Goal: Transaction & Acquisition: Obtain resource

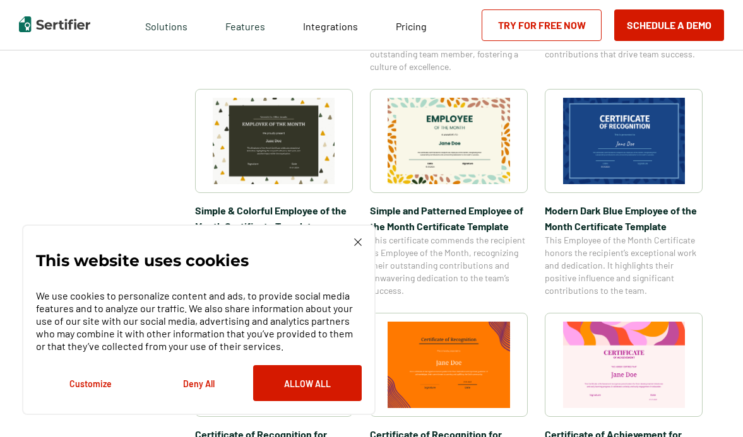
scroll to position [398, 0]
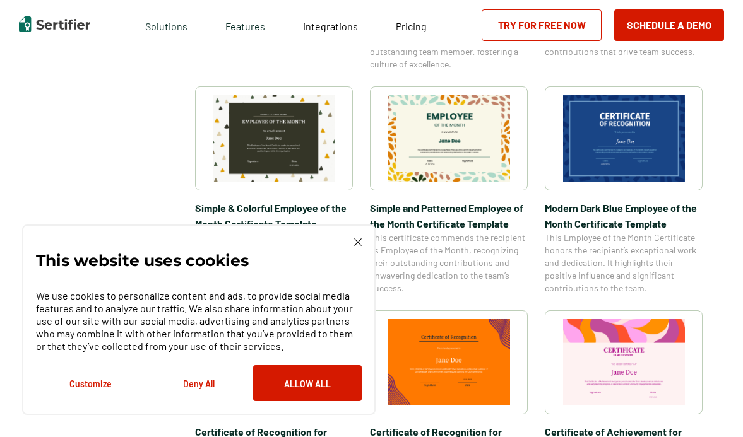
click at [359, 244] on img at bounding box center [358, 242] width 8 height 8
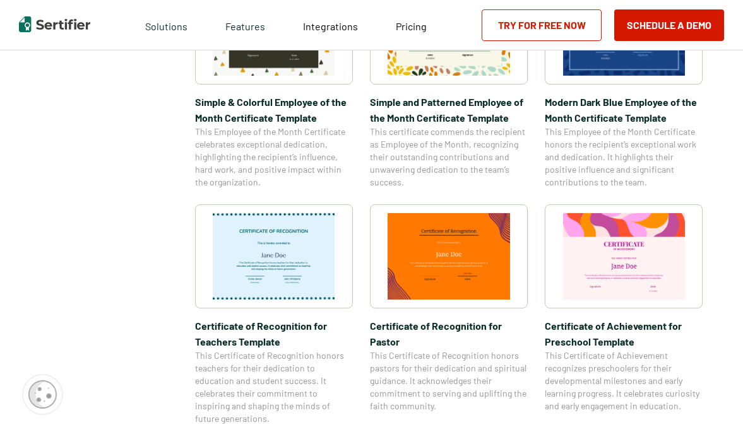
scroll to position [511, 0]
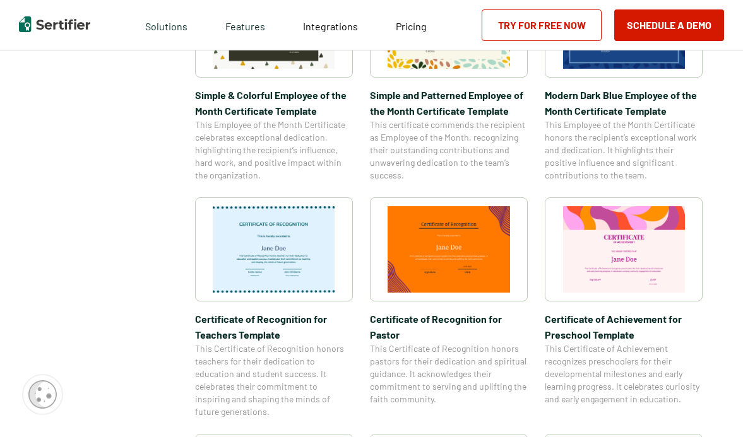
click at [280, 317] on span "Certificate of Recognition for Teachers Template" at bounding box center [274, 327] width 158 height 32
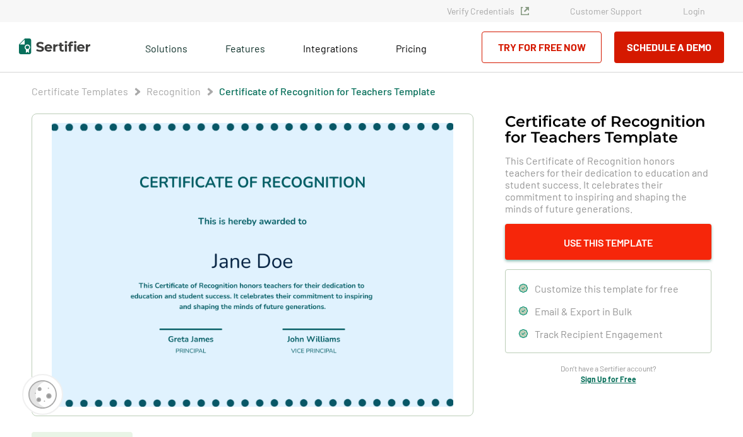
click at [542, 247] on button "Use This Template" at bounding box center [608, 242] width 206 height 36
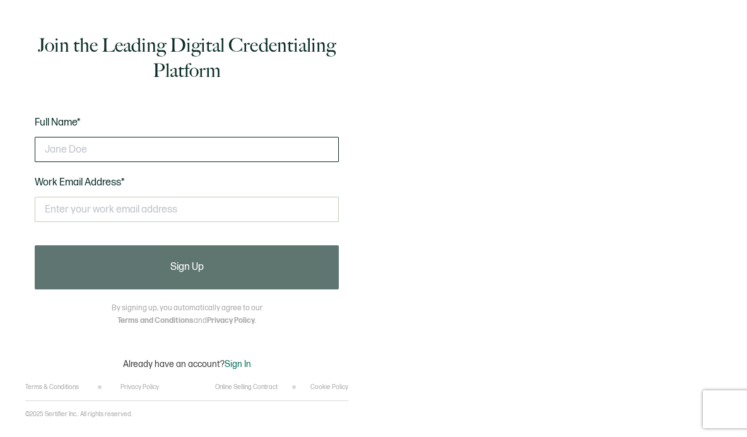
click at [224, 162] on input "text" at bounding box center [187, 149] width 304 height 25
